Goal: Information Seeking & Learning: Understand process/instructions

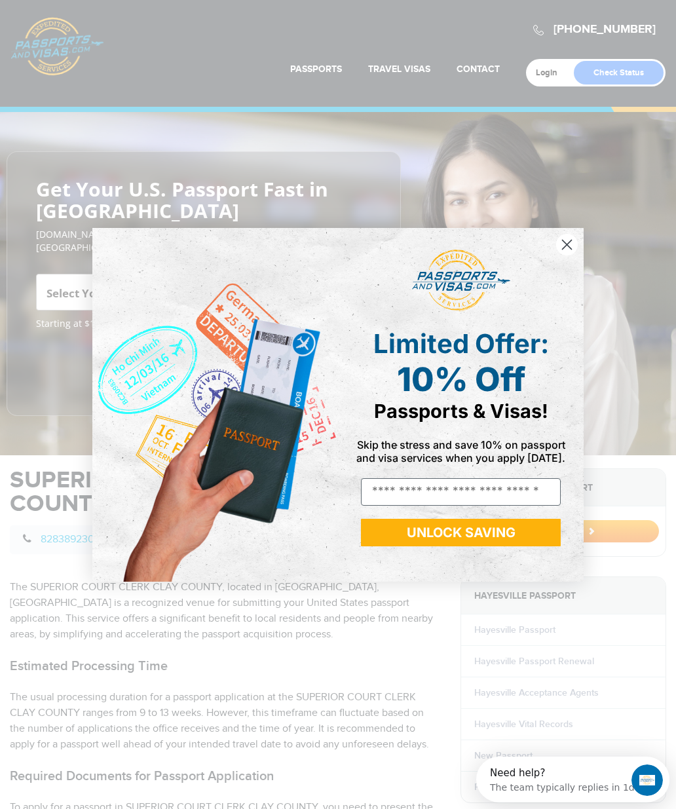
click at [574, 246] on circle "Close dialog" at bounding box center [567, 244] width 22 height 22
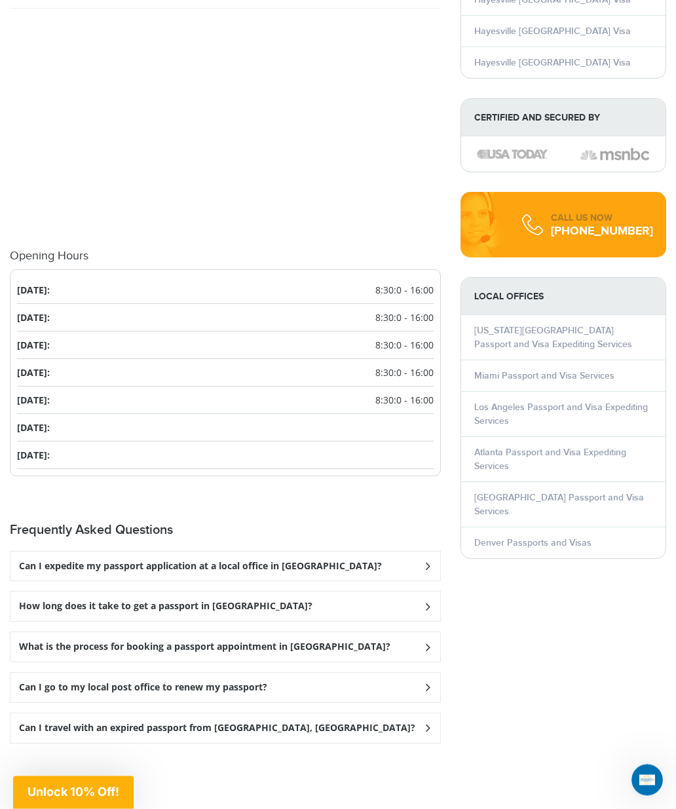
scroll to position [1488, 0]
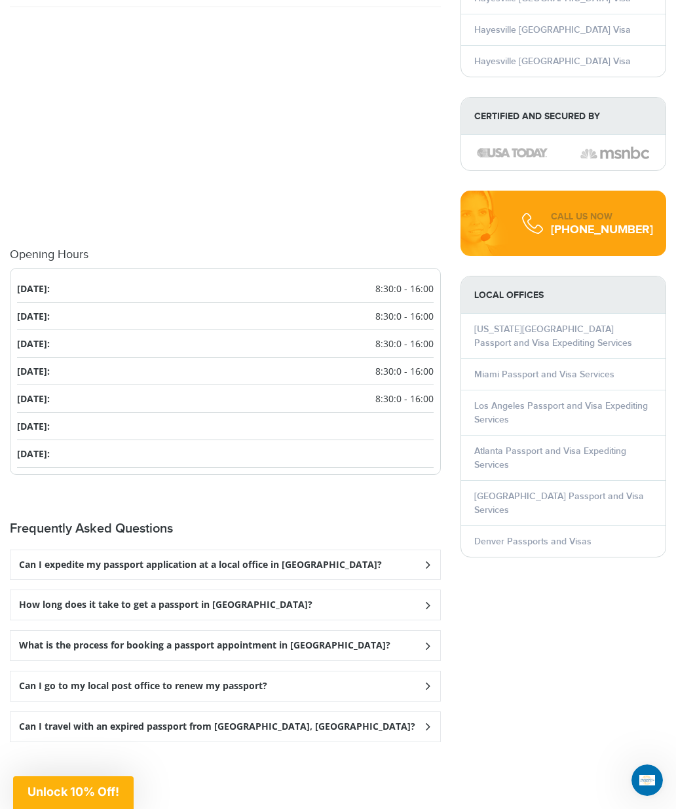
click at [429, 568] on icon at bounding box center [427, 564] width 13 height 9
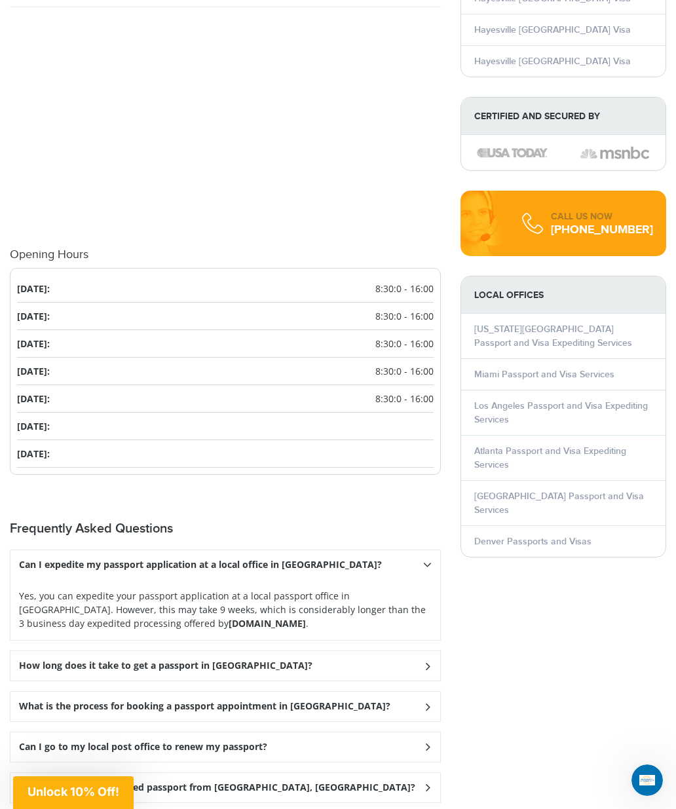
click at [430, 571] on icon at bounding box center [427, 564] width 9 height 13
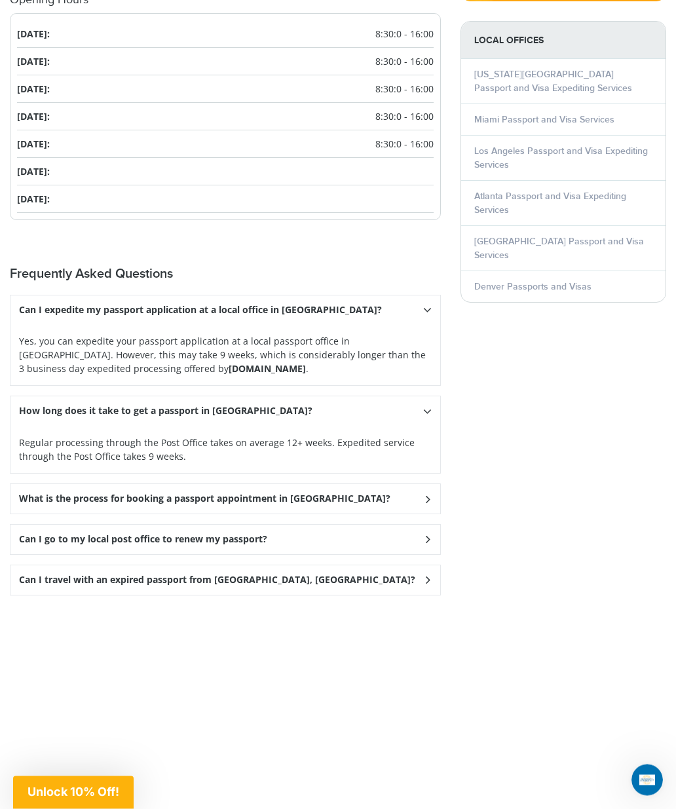
scroll to position [1744, 0]
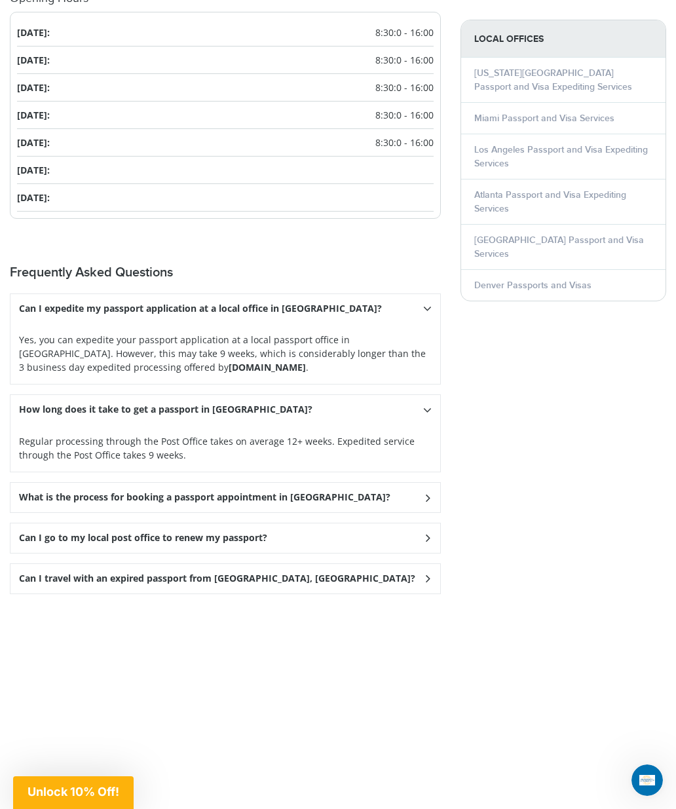
click at [432, 315] on icon at bounding box center [427, 308] width 9 height 13
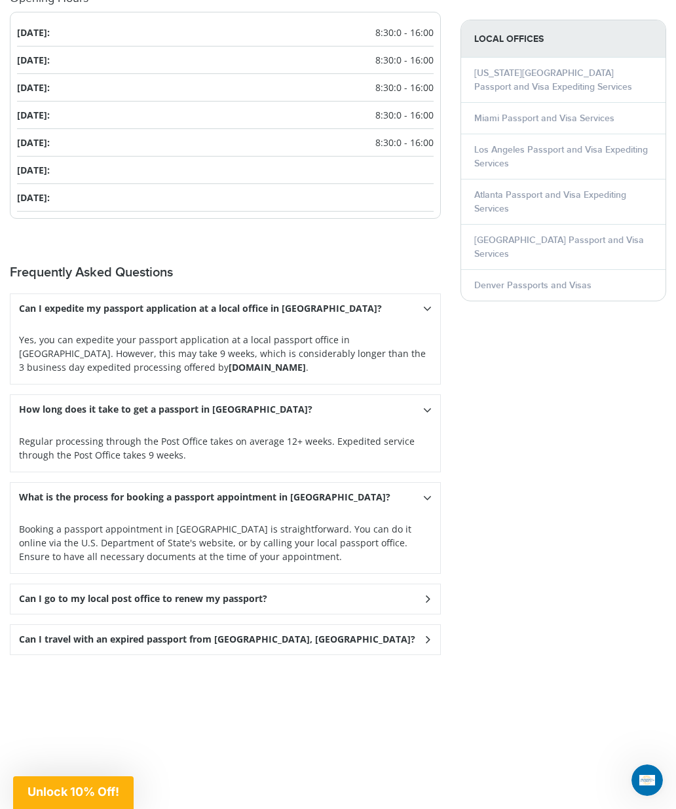
click at [421, 323] on div "Can I go to my local post office to renew my passport?" at bounding box center [225, 308] width 430 height 29
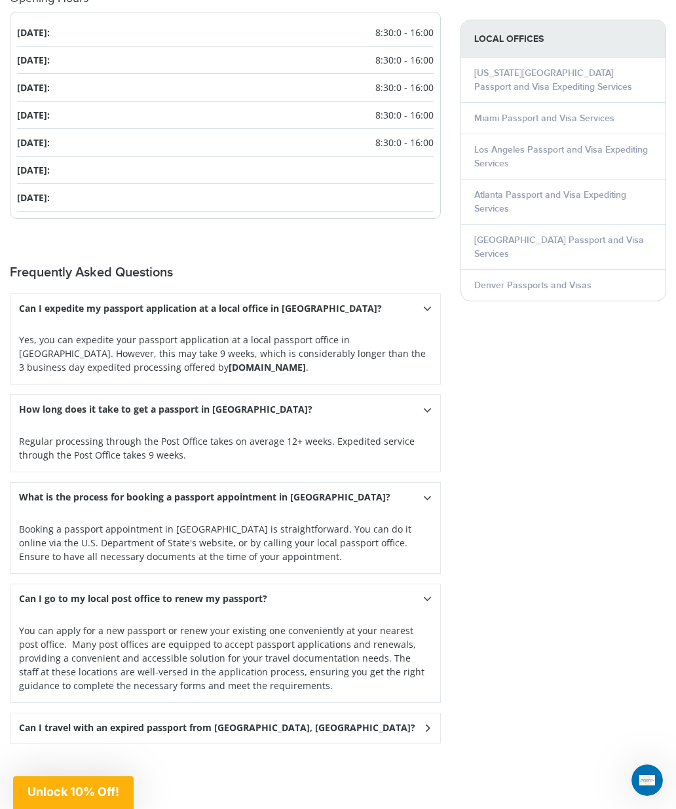
click at [425, 315] on icon at bounding box center [427, 308] width 9 height 13
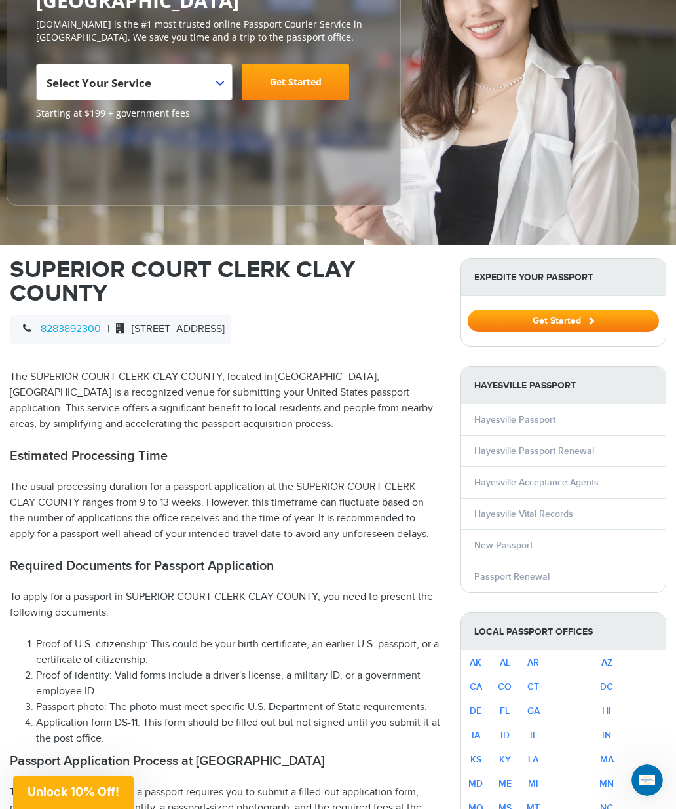
scroll to position [210, 0]
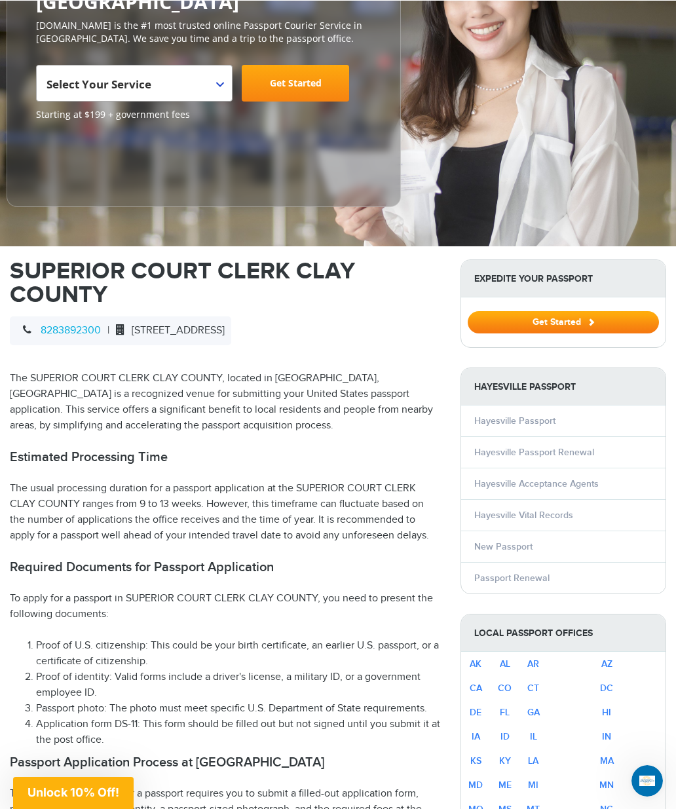
click at [558, 481] on link "Hayesville Acceptance Agents" at bounding box center [536, 482] width 124 height 11
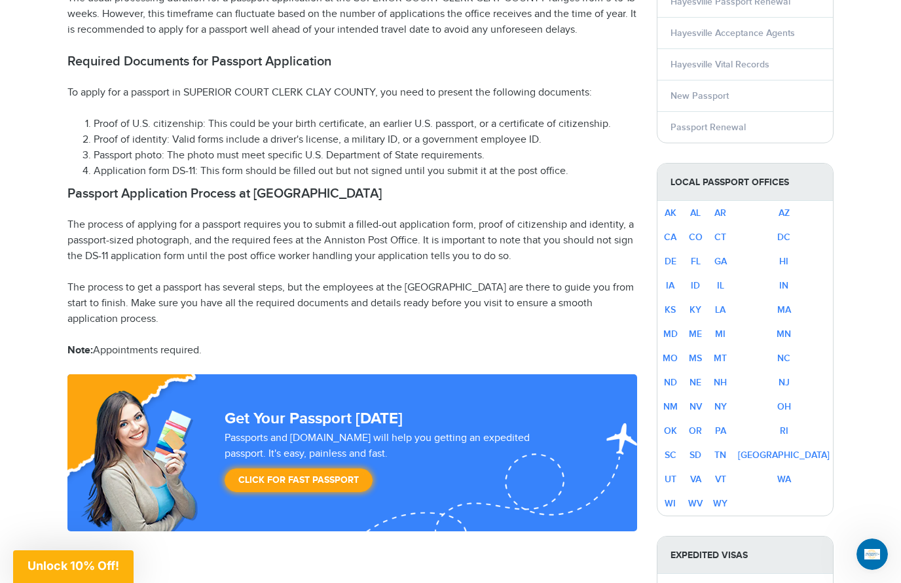
scroll to position [663, 0]
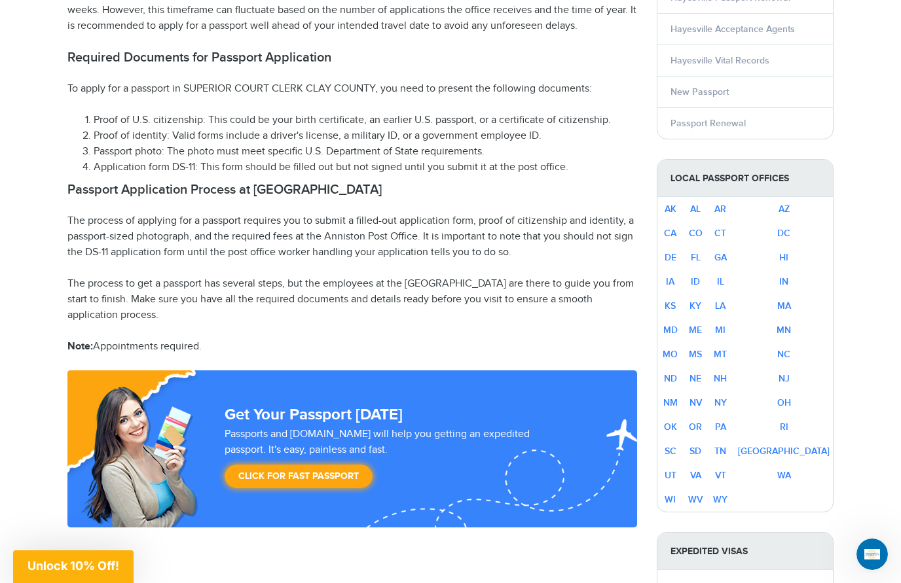
click at [595, 144] on li "Passport photo: The photo must meet specific U.S. Department of State requireme…" at bounding box center [366, 152] width 544 height 16
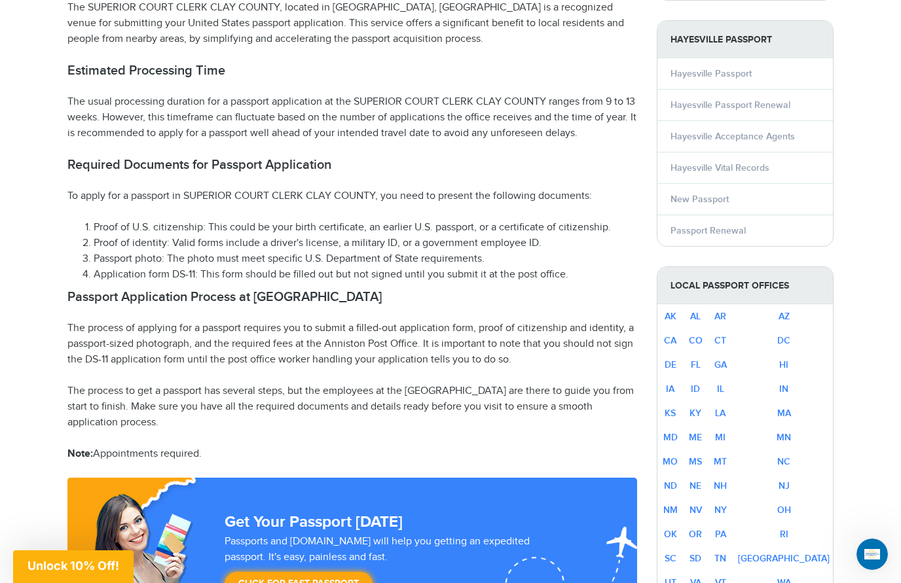
scroll to position [553, 0]
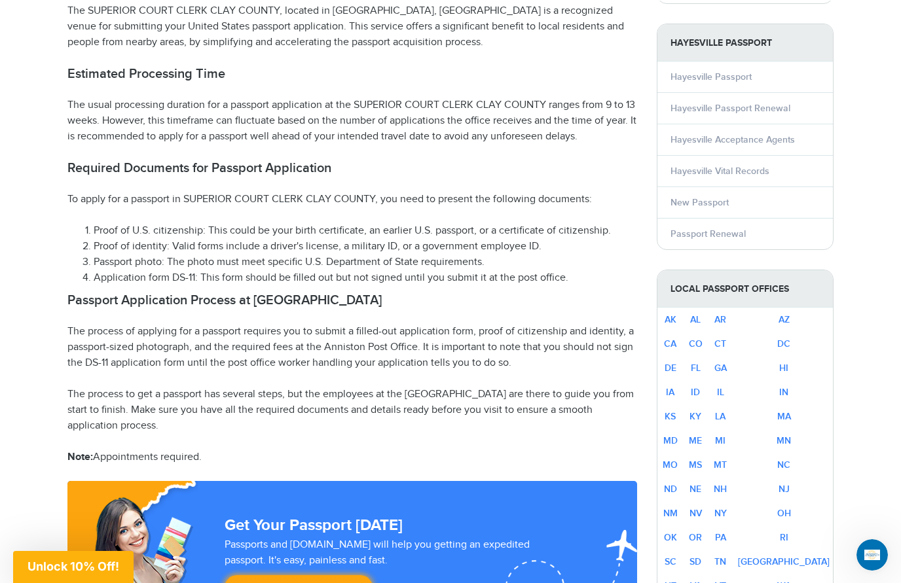
click at [675, 196] on link "New Passport" at bounding box center [700, 201] width 58 height 11
